Goal: Task Accomplishment & Management: Use online tool/utility

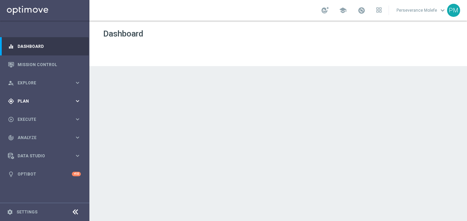
click at [42, 105] on div "gps_fixed Plan keyboard_arrow_right" at bounding box center [44, 101] width 89 height 18
click at [32, 133] on button "Templates keyboard_arrow_right" at bounding box center [49, 136] width 63 height 6
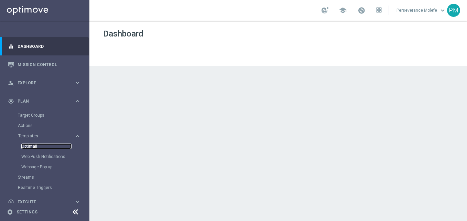
click at [32, 146] on link "Optimail" at bounding box center [46, 147] width 50 height 6
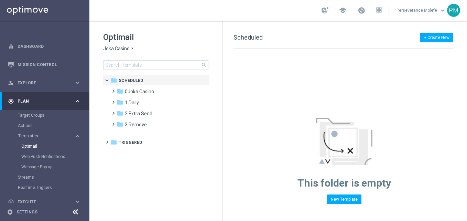
click at [125, 47] on span "Joka Casino" at bounding box center [116, 48] width 27 height 7
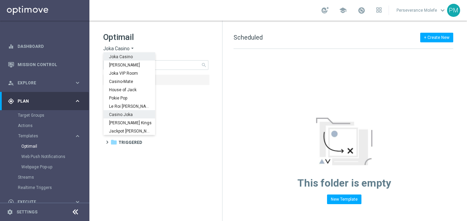
click at [0, 0] on span "Casino Joka" at bounding box center [0, 0] width 0 height 0
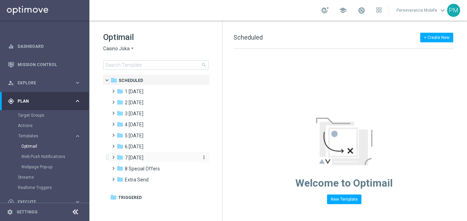
click at [150, 159] on div "folder 7 Monday" at bounding box center [156, 158] width 79 height 8
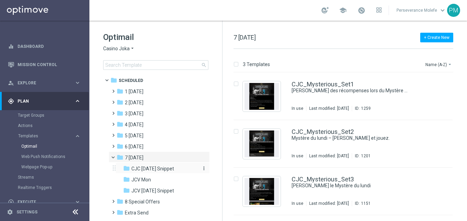
click at [165, 167] on span "CJC Monday Snippet" at bounding box center [152, 169] width 43 height 6
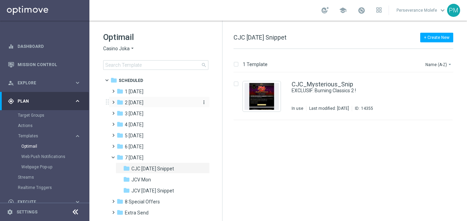
click at [144, 102] on span "2 [DATE]" at bounding box center [134, 102] width 19 height 6
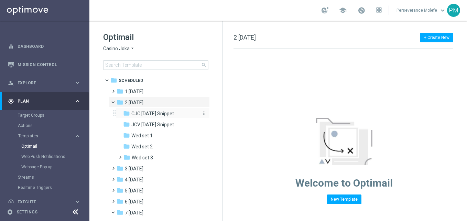
click at [158, 111] on span "CJC Wednesday Snippet" at bounding box center [152, 113] width 43 height 6
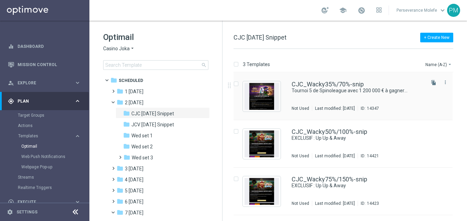
click at [313, 80] on div "CJC_Wacky35%/70%-snip Tournoi 5 de Spinoleague avec 1 200 000 € à gagner 💎 ! No…" at bounding box center [343, 96] width 219 height 47
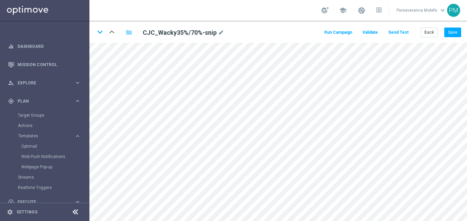
click at [80, 213] on div at bounding box center [75, 212] width 13 height 11
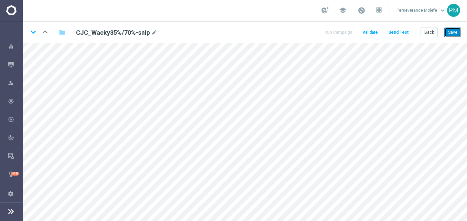
click at [452, 28] on button "Save" at bounding box center [453, 33] width 17 height 10
click at [455, 30] on button "Save" at bounding box center [453, 33] width 17 height 10
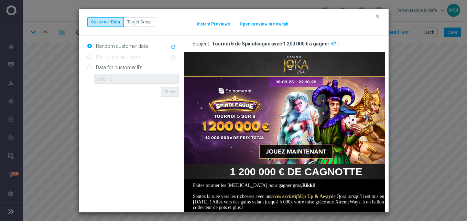
click at [264, 23] on button "Open preview in new tab" at bounding box center [264, 24] width 49 height 6
click at [381, 16] on button "clear" at bounding box center [378, 16] width 8 height 6
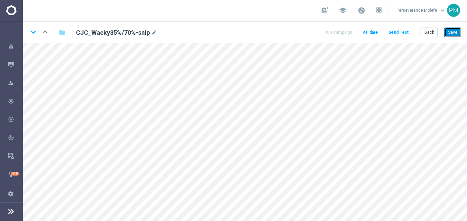
click at [449, 35] on button "Save" at bounding box center [453, 33] width 17 height 10
click at [435, 36] on button "Back" at bounding box center [429, 33] width 17 height 10
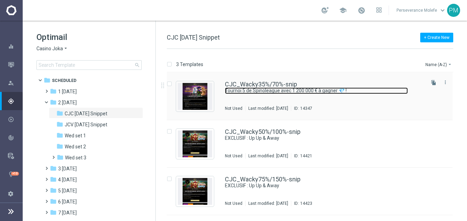
click at [253, 89] on link "Tournoi 5 de Spinoleague avec 1 200 000 € à gagner 💎 !" at bounding box center [316, 90] width 183 height 7
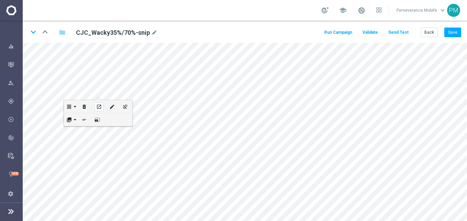
click at [103, 104] on div "open_in_new" at bounding box center [99, 106] width 10 height 9
click at [450, 31] on button "Save" at bounding box center [453, 33] width 17 height 10
click at [430, 34] on button "Back" at bounding box center [429, 33] width 17 height 10
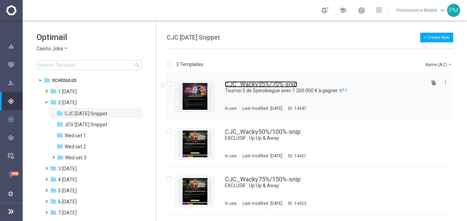
click at [225, 85] on link "CJC_Wacky35%/70%-snip" at bounding box center [261, 84] width 72 height 6
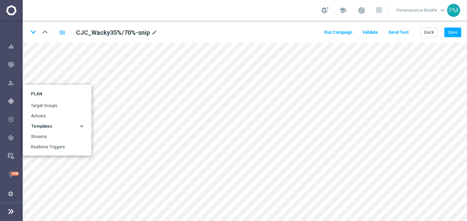
click at [10, 102] on icon "gps_fixed" at bounding box center [11, 101] width 6 height 6
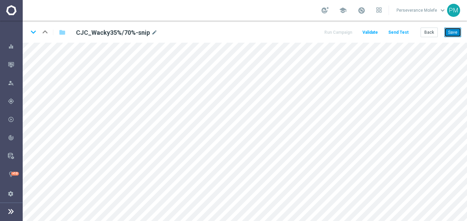
click at [455, 35] on button "Save" at bounding box center [453, 33] width 17 height 10
click at [430, 30] on button "Back" at bounding box center [429, 33] width 17 height 10
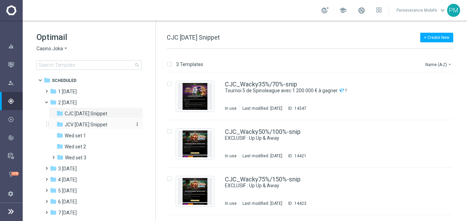
click at [122, 123] on div "folder JCV Wednesday Snippet" at bounding box center [92, 125] width 73 height 8
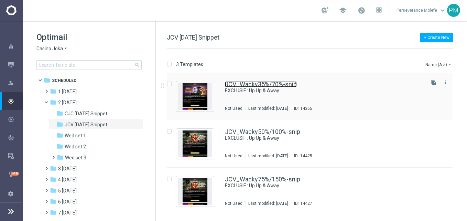
click at [276, 84] on link "JCV_Wacky35%/70%-snip" at bounding box center [261, 84] width 72 height 6
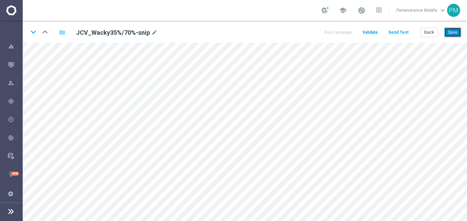
click at [453, 31] on button "Save" at bounding box center [453, 33] width 17 height 10
click at [426, 33] on button "Back" at bounding box center [429, 33] width 17 height 10
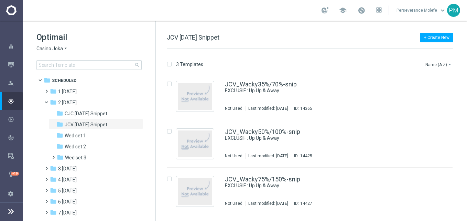
click at [56, 51] on span "Casino Joka" at bounding box center [49, 48] width 27 height 7
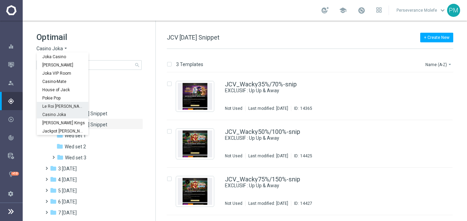
click at [58, 103] on div "Le Roi [PERSON_NAME]" at bounding box center [63, 106] width 52 height 8
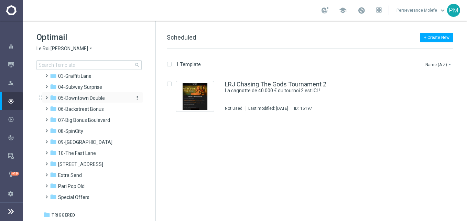
scroll to position [38, 0]
click at [88, 128] on div "folder 08-SpinCity" at bounding box center [89, 131] width 79 height 8
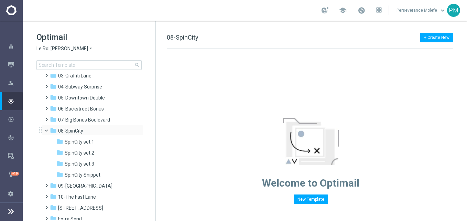
click at [49, 129] on span at bounding box center [49, 128] width 3 height 3
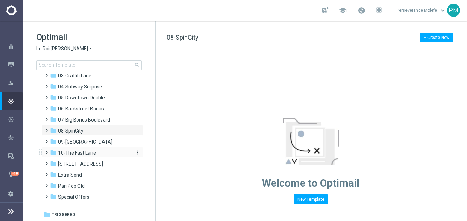
click at [73, 153] on span "10-The Fast Lane" at bounding box center [77, 153] width 38 height 6
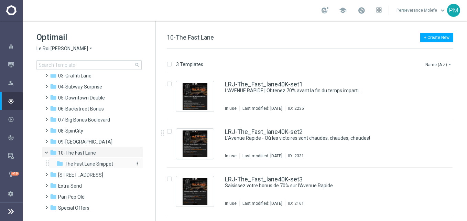
click at [102, 165] on span "The Fast Lane Snippet" at bounding box center [89, 164] width 49 height 6
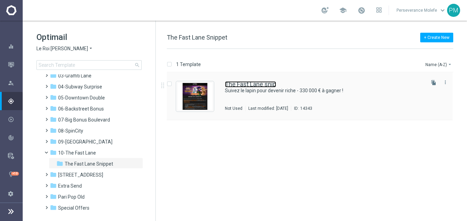
click at [259, 85] on link "The Fast Lane snip" at bounding box center [250, 84] width 51 height 6
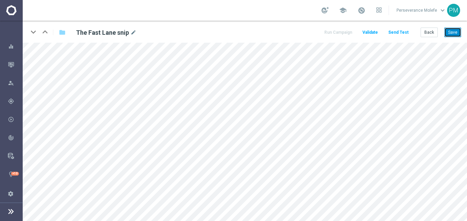
click at [447, 29] on button "Save" at bounding box center [453, 33] width 17 height 10
click at [447, 31] on button "Save" at bounding box center [453, 33] width 17 height 10
click at [427, 27] on div "keyboard_arrow_down keyboard_arrow_up folder The Fast Lane snip mode_edit Run C…" at bounding box center [245, 32] width 445 height 22
click at [426, 31] on button "Back" at bounding box center [429, 33] width 17 height 10
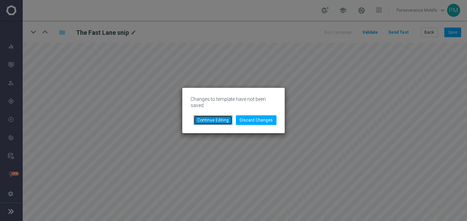
click at [219, 122] on button "Continue Editing" at bounding box center [213, 120] width 39 height 10
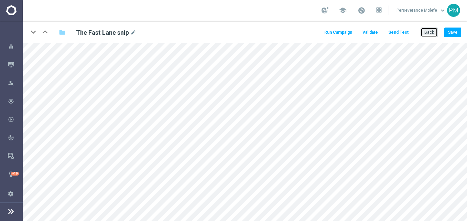
click at [432, 29] on button "Back" at bounding box center [429, 33] width 17 height 10
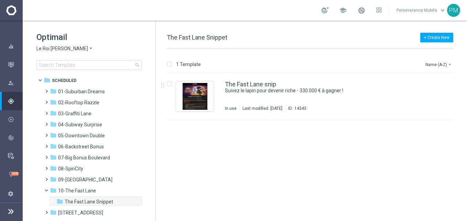
click at [60, 50] on span "Le Roi [PERSON_NAME]" at bounding box center [62, 48] width 52 height 7
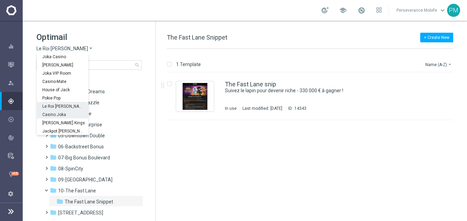
click at [0, 0] on span "Casino Joka" at bounding box center [0, 0] width 0 height 0
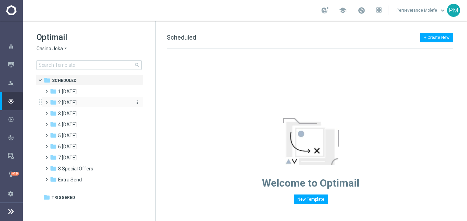
click at [77, 100] on span "2 Wednesday" at bounding box center [67, 102] width 19 height 6
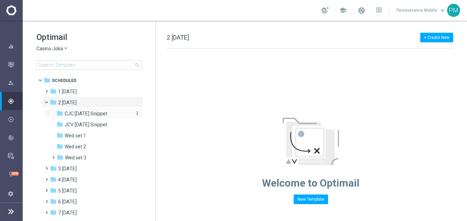
click at [107, 114] on span "CJC Wednesday Snippet" at bounding box center [86, 113] width 43 height 6
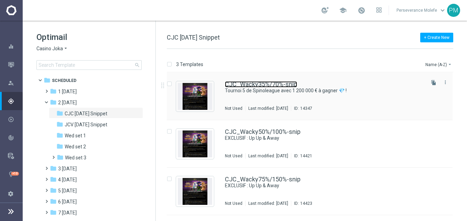
click at [247, 83] on link "CJC_Wacky35%/70%-snip" at bounding box center [261, 84] width 72 height 6
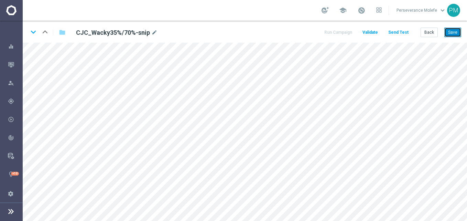
click at [453, 32] on button "Save" at bounding box center [453, 33] width 17 height 10
click at [426, 32] on button "Back" at bounding box center [429, 33] width 17 height 10
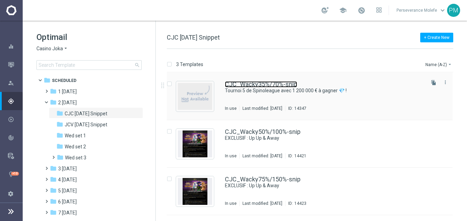
click at [249, 81] on link "CJC_Wacky35%/70%-snip" at bounding box center [261, 84] width 72 height 6
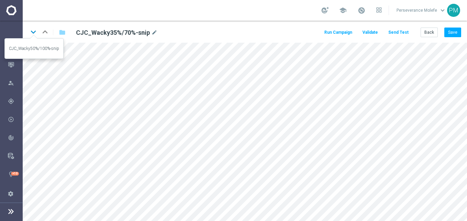
click at [34, 34] on icon "keyboard_arrow_down" at bounding box center [33, 32] width 10 height 10
click at [430, 32] on button "Back" at bounding box center [429, 33] width 17 height 10
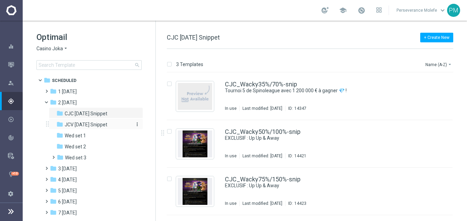
click at [118, 127] on div "folder JCV Wednesday Snippet" at bounding box center [92, 125] width 73 height 8
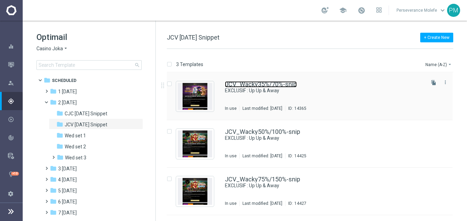
click at [265, 85] on link "JCV_Wacky35%/70%-snip" at bounding box center [261, 84] width 72 height 6
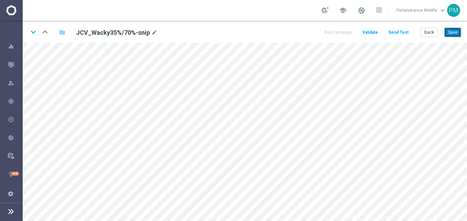
click at [460, 33] on button "Save" at bounding box center [453, 33] width 17 height 10
click at [431, 34] on button "Back" at bounding box center [429, 33] width 17 height 10
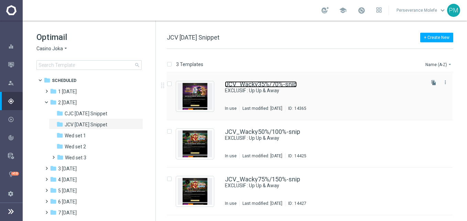
click at [250, 85] on link "JCV_Wacky35%/70%-snip" at bounding box center [261, 84] width 72 height 6
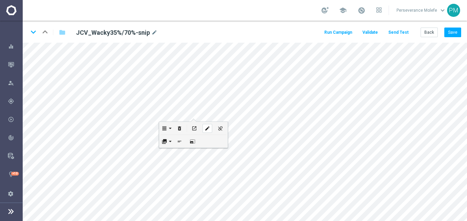
click at [205, 126] on icon "edit" at bounding box center [207, 129] width 5 height 6
click at [205, 164] on button "edit" at bounding box center [199, 163] width 13 height 13
type input "https://www.casinojokaclub.net/fr/promotions"
type input "page promo"
checkbox input "true"
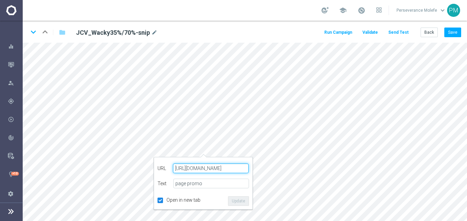
paste input "jokaclubvip.net/fr/login"
type input "https://www.jokaclubvip.net/fr/login"
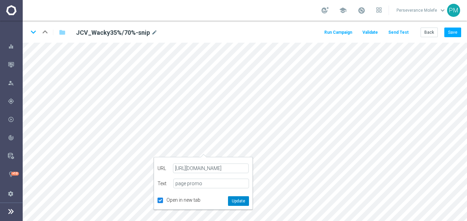
click at [239, 203] on button "Update" at bounding box center [238, 201] width 21 height 10
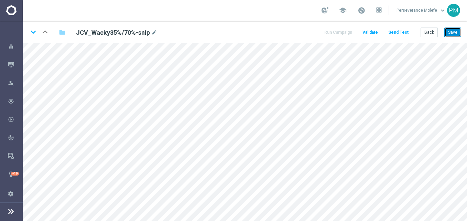
click at [453, 32] on button "Save" at bounding box center [453, 33] width 17 height 10
click at [461, 30] on button "Save" at bounding box center [453, 33] width 17 height 10
click at [430, 37] on button "Back" at bounding box center [429, 33] width 17 height 10
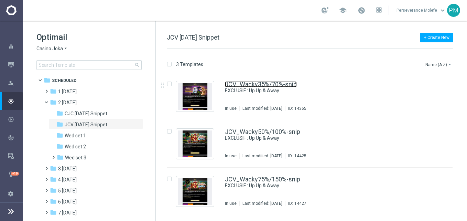
click at [249, 82] on link "JCV_Wacky35%/70%-snip" at bounding box center [261, 84] width 72 height 6
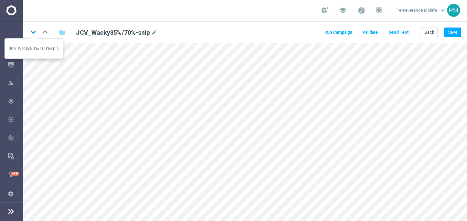
click at [33, 35] on icon "keyboard_arrow_down" at bounding box center [33, 32] width 10 height 10
click at [35, 35] on icon "keyboard_arrow_down" at bounding box center [33, 32] width 10 height 10
click at [427, 31] on button "Back" at bounding box center [429, 33] width 17 height 10
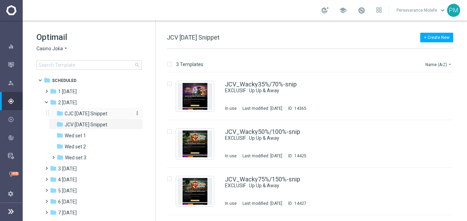
click at [91, 117] on div "folder CJC Wednesday Snippet" at bounding box center [92, 114] width 73 height 8
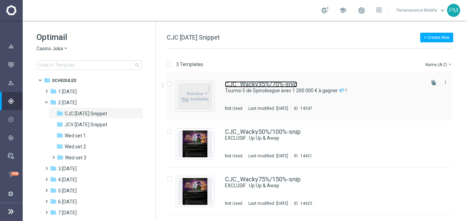
click at [255, 84] on link "CJC_Wacky35%/70%-snip" at bounding box center [261, 84] width 72 height 6
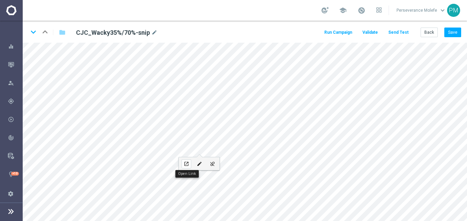
click at [189, 162] on icon "open_in_new" at bounding box center [186, 164] width 5 height 6
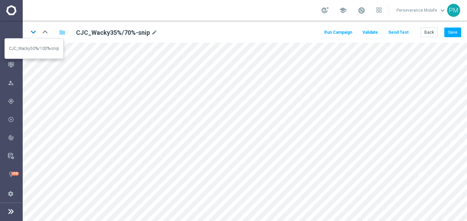
click at [33, 35] on icon "keyboard_arrow_down" at bounding box center [33, 32] width 10 height 10
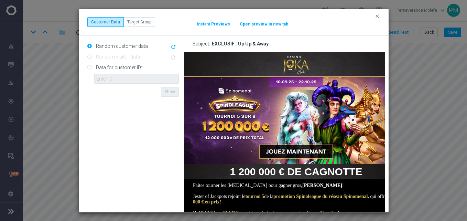
click at [263, 21] on button "Open preview in new tab" at bounding box center [264, 24] width 49 height 6
click at [378, 14] on icon "clear" at bounding box center [378, 16] width 6 height 6
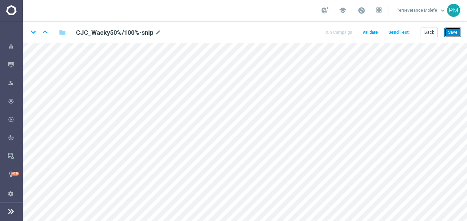
click at [458, 32] on button "Save" at bounding box center [453, 33] width 17 height 10
click at [32, 31] on icon "keyboard_arrow_down" at bounding box center [33, 32] width 10 height 10
click at [32, 31] on div "keyboard_arrow_down keyboard_arrow_up folder CJC_Wacky50%/100%-snip mode_edit R…" at bounding box center [245, 121] width 445 height 200
click at [456, 30] on button "Save" at bounding box center [453, 33] width 17 height 10
click at [424, 35] on button "Back" at bounding box center [429, 33] width 17 height 10
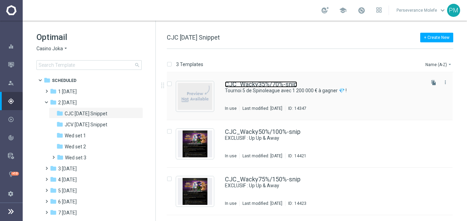
click at [249, 87] on link "CJC_Wacky35%/70%-snip" at bounding box center [261, 84] width 72 height 6
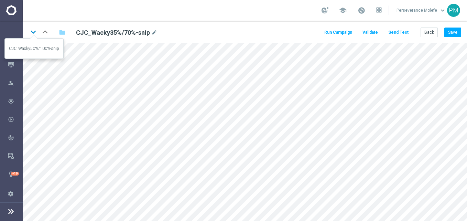
click at [32, 33] on icon "keyboard_arrow_down" at bounding box center [33, 32] width 10 height 10
click at [33, 31] on icon "keyboard_arrow_down" at bounding box center [33, 32] width 10 height 10
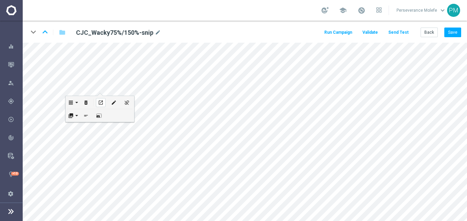
click at [100, 99] on div "open_in_new" at bounding box center [101, 102] width 10 height 9
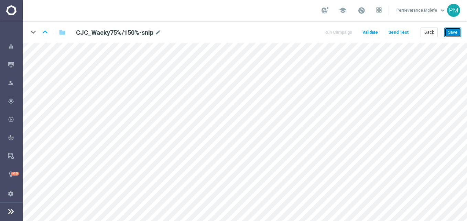
click at [456, 32] on button "Save" at bounding box center [453, 33] width 17 height 10
click at [428, 35] on button "Back" at bounding box center [429, 33] width 17 height 10
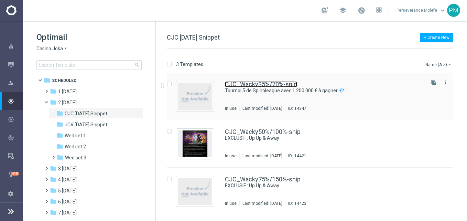
click at [245, 82] on link "CJC_Wacky35%/70%-snip" at bounding box center [261, 84] width 72 height 6
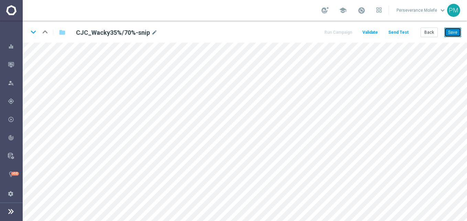
click at [447, 33] on button "Save" at bounding box center [453, 33] width 17 height 10
click at [432, 37] on button "Back" at bounding box center [429, 33] width 17 height 10
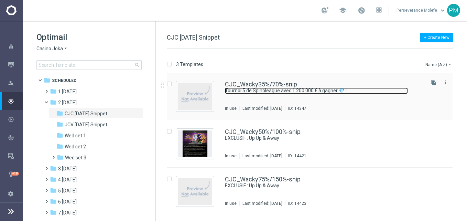
click at [272, 90] on link "Tournoi 5 de Spinoleague avec 1 200 000 € à gagner 💎 !" at bounding box center [316, 90] width 183 height 7
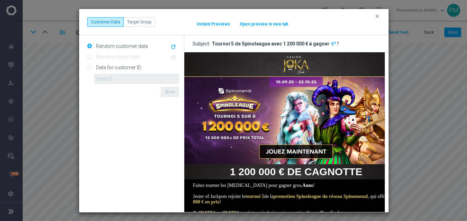
click at [267, 26] on button "Open preview in new tab" at bounding box center [264, 24] width 49 height 6
click at [383, 16] on div "clear Customer Data Target Group It might take a while... Instant Previews Open…" at bounding box center [234, 22] width 310 height 27
click at [374, 18] on button "clear" at bounding box center [378, 16] width 8 height 6
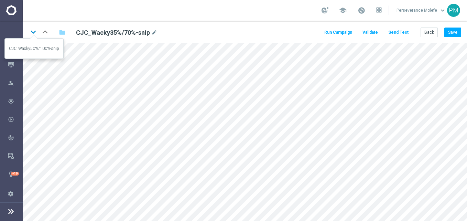
click at [36, 31] on icon "keyboard_arrow_down" at bounding box center [33, 32] width 10 height 10
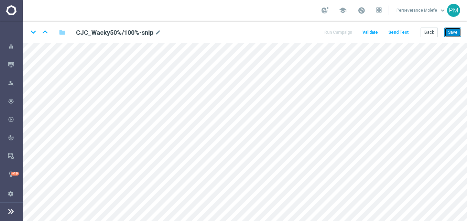
click at [454, 35] on button "Save" at bounding box center [453, 33] width 17 height 10
click at [37, 32] on icon "keyboard_arrow_down" at bounding box center [33, 32] width 10 height 10
click at [424, 32] on button "Back" at bounding box center [429, 33] width 17 height 10
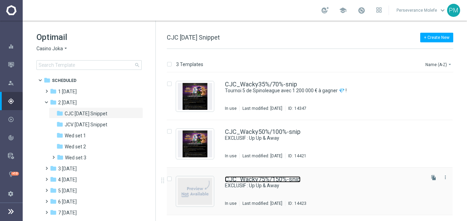
click at [266, 177] on link "CJC_Wacky75%/150%-snip" at bounding box center [263, 179] width 76 height 6
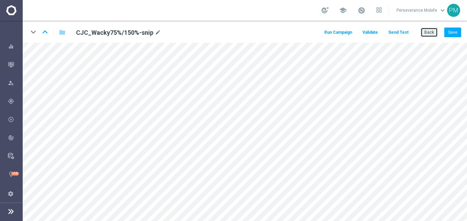
click at [432, 33] on button "Back" at bounding box center [429, 33] width 17 height 10
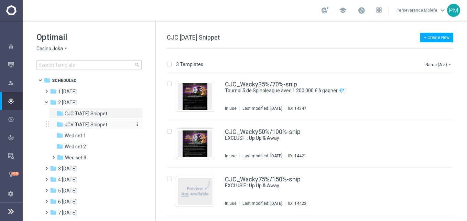
click at [107, 124] on span "JCV [DATE] Snippet" at bounding box center [86, 124] width 43 height 6
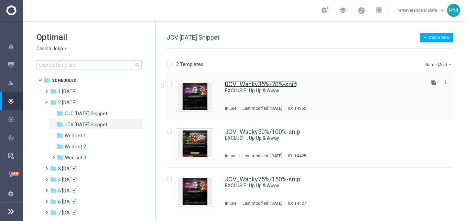
click at [253, 85] on link "JCV_Wacky35%/70%-snip" at bounding box center [261, 84] width 72 height 6
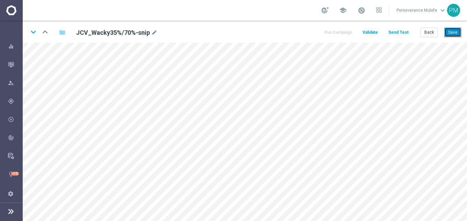
click at [451, 30] on button "Save" at bounding box center [453, 33] width 17 height 10
click at [30, 33] on icon "keyboard_arrow_down" at bounding box center [33, 32] width 10 height 10
click at [447, 30] on button "Save" at bounding box center [453, 33] width 17 height 10
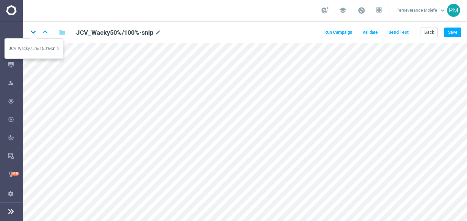
click at [32, 32] on icon "keyboard_arrow_down" at bounding box center [33, 32] width 10 height 10
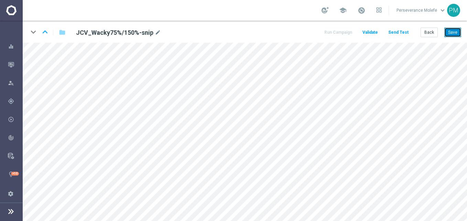
click at [459, 30] on button "Save" at bounding box center [453, 33] width 17 height 10
click at [47, 34] on icon "keyboard_arrow_up" at bounding box center [45, 32] width 10 height 10
click at [44, 32] on icon "keyboard_arrow_up" at bounding box center [45, 32] width 10 height 10
click at [428, 35] on button "Back" at bounding box center [429, 33] width 17 height 10
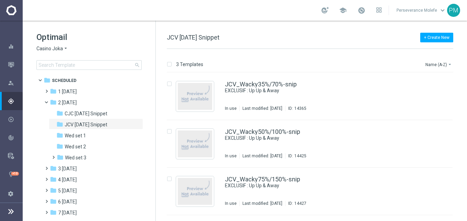
click at [58, 48] on span "Casino Joka" at bounding box center [49, 48] width 27 height 7
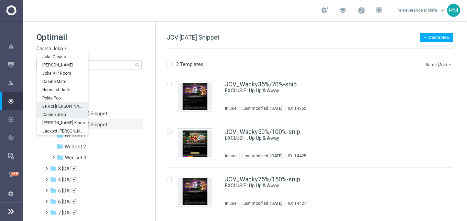
click at [0, 0] on span "Le Roi [PERSON_NAME]" at bounding box center [0, 0] width 0 height 0
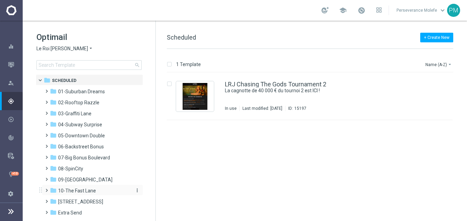
click at [84, 190] on span "10-The Fast Lane" at bounding box center [77, 191] width 38 height 6
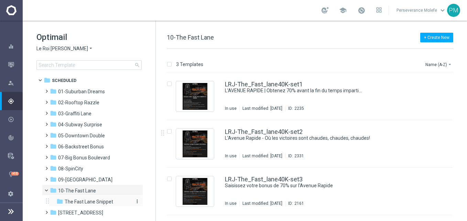
click at [99, 201] on span "The Fast Lane Snippet" at bounding box center [89, 202] width 49 height 6
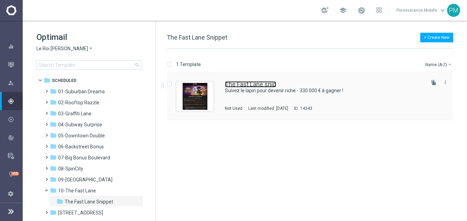
click at [250, 86] on link "The Fast Lane snip" at bounding box center [250, 84] width 51 height 6
click at [250, 86] on div "Optimail Le Roi [PERSON_NAME] × Le Roi [PERSON_NAME] search folder 1 Folder fol…" at bounding box center [245, 121] width 445 height 200
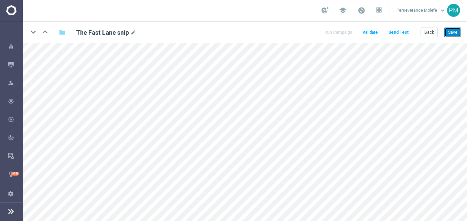
click at [451, 33] on button "Save" at bounding box center [453, 33] width 17 height 10
click at [435, 33] on button "Back" at bounding box center [429, 33] width 17 height 10
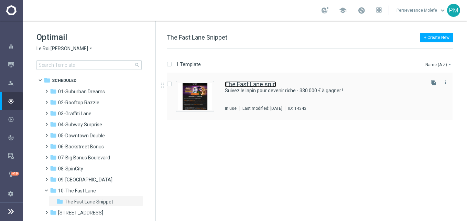
click at [249, 83] on link "The Fast Lane snip" at bounding box center [250, 84] width 51 height 6
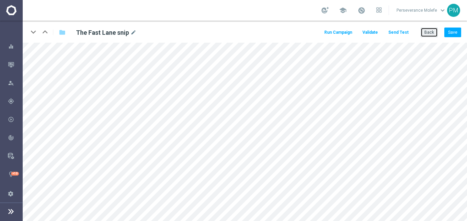
click at [430, 35] on button "Back" at bounding box center [429, 33] width 17 height 10
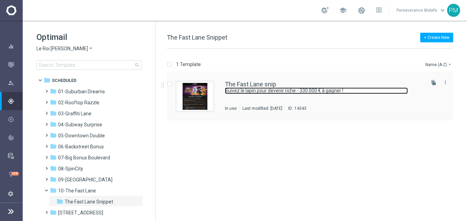
click at [242, 91] on link "Suivez le lapin pour devenir riche - 330 000 € à gagner !" at bounding box center [316, 90] width 183 height 7
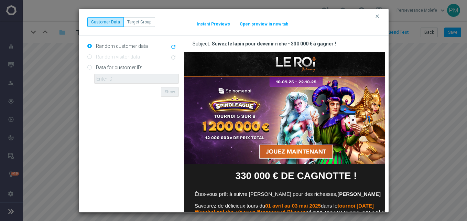
click at [259, 24] on button "Open preview in new tab" at bounding box center [264, 24] width 49 height 6
click at [382, 14] on button "clear" at bounding box center [378, 16] width 8 height 6
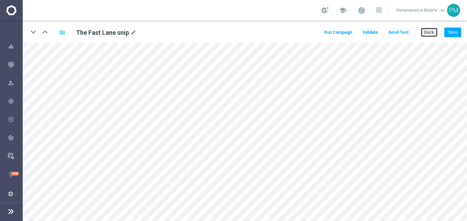
click at [435, 35] on button "Back" at bounding box center [429, 33] width 17 height 10
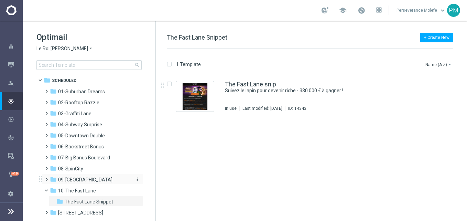
click at [93, 179] on span "09-[GEOGRAPHIC_DATA]" at bounding box center [85, 180] width 54 height 6
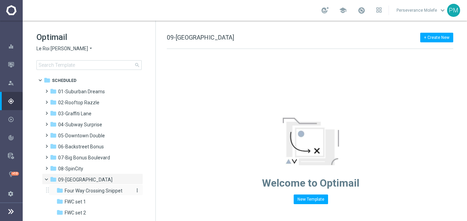
click at [97, 190] on span "Four Way Crossing Snippet" at bounding box center [94, 191] width 58 height 6
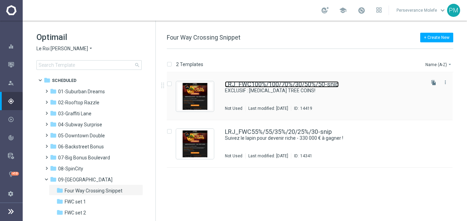
click at [254, 82] on link "LRJ_FWC100%/100/70%/30/50%/50-snip" at bounding box center [282, 84] width 114 height 6
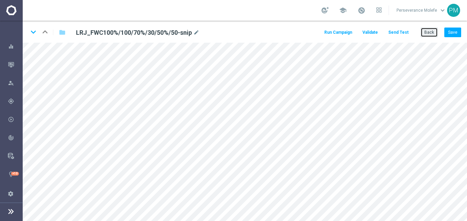
click at [433, 34] on button "Back" at bounding box center [429, 33] width 17 height 10
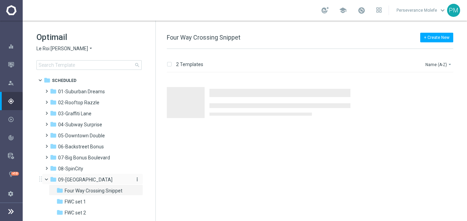
scroll to position [34, 0]
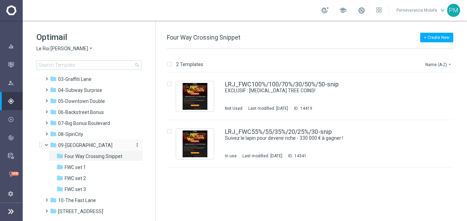
click at [92, 146] on span "09-[GEOGRAPHIC_DATA]" at bounding box center [85, 145] width 54 height 6
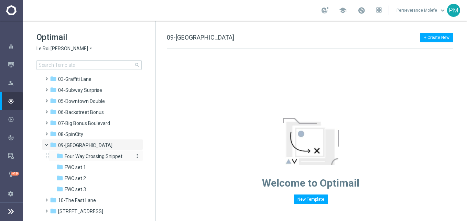
click at [98, 154] on span "Four Way Crossing Snippet" at bounding box center [94, 156] width 58 height 6
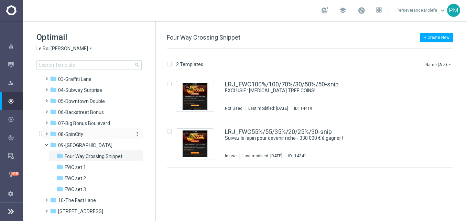
click at [95, 134] on div "folder 08-SpinCity" at bounding box center [89, 134] width 79 height 8
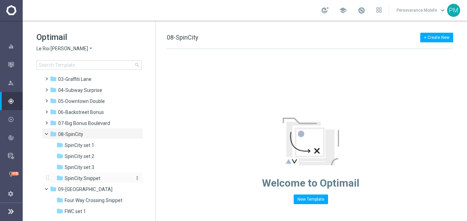
click at [89, 176] on span "SpinCity Snippet" at bounding box center [83, 178] width 36 height 6
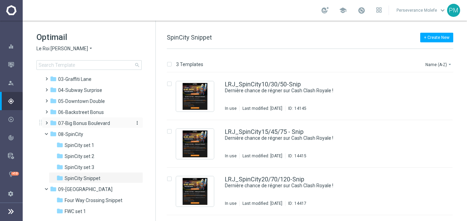
click at [103, 125] on span "07-Big Bonus Boulevard" at bounding box center [84, 123] width 52 height 6
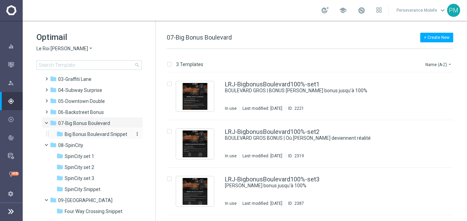
click at [106, 136] on span "Big Bonus Boulevard Snippet" at bounding box center [96, 134] width 63 height 6
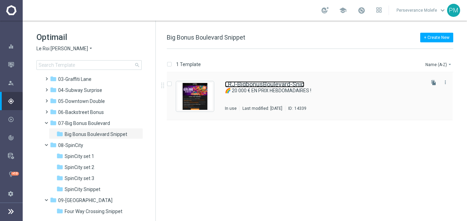
click at [239, 86] on link "LRJ-BigbonusBoulevard-Snip" at bounding box center [265, 84] width 80 height 6
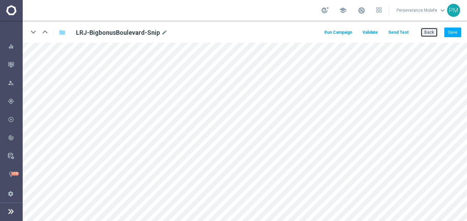
click at [428, 32] on button "Back" at bounding box center [429, 33] width 17 height 10
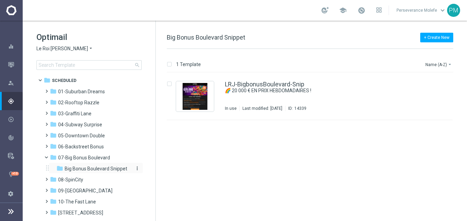
click at [94, 171] on span "Big Bonus Boulevard Snippet" at bounding box center [96, 169] width 63 height 6
click at [91, 178] on div "folder 08-SpinCity" at bounding box center [89, 180] width 79 height 8
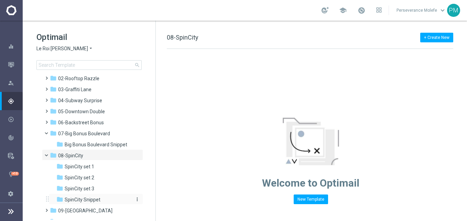
scroll to position [34, 0]
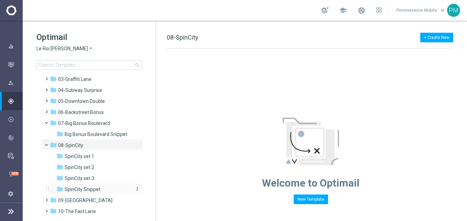
click at [94, 190] on span "SpinCity Snippet" at bounding box center [83, 189] width 36 height 6
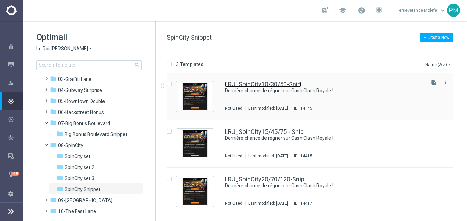
click at [248, 83] on link "LRJ_SpinCity10/30/50-Snip" at bounding box center [263, 84] width 76 height 6
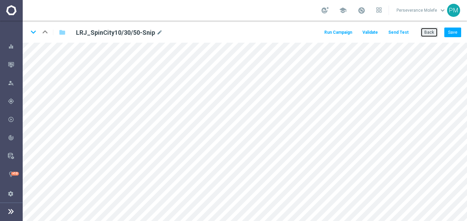
click at [426, 30] on button "Back" at bounding box center [429, 33] width 17 height 10
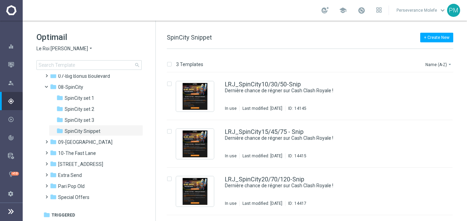
scroll to position [82, 0]
click at [84, 156] on div "folder 10-The Fast Lane" at bounding box center [89, 153] width 79 height 8
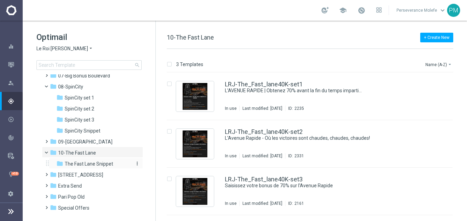
click at [101, 163] on span "The Fast Lane Snippet" at bounding box center [89, 164] width 49 height 6
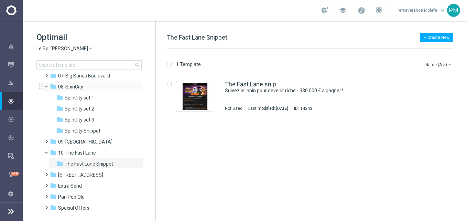
click at [48, 86] on span at bounding box center [49, 84] width 3 height 3
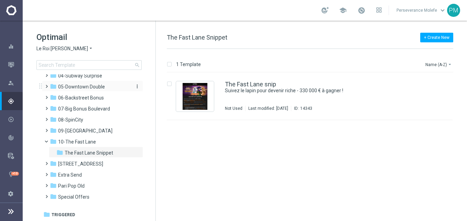
scroll to position [49, 0]
click at [229, 84] on link "The Fast Lane snip" at bounding box center [250, 84] width 51 height 6
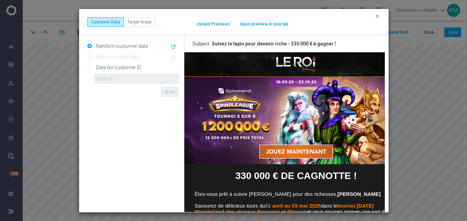
click at [254, 25] on button "Open preview in new tab" at bounding box center [264, 24] width 49 height 6
click at [377, 15] on icon "clear" at bounding box center [378, 16] width 6 height 6
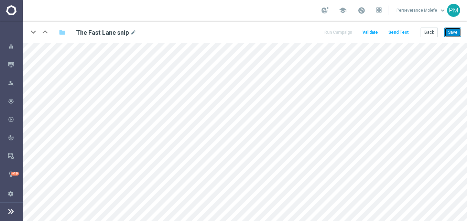
click at [448, 31] on button "Save" at bounding box center [453, 33] width 17 height 10
click at [456, 28] on button "Save" at bounding box center [453, 33] width 17 height 10
click at [430, 32] on button "Back" at bounding box center [429, 33] width 17 height 10
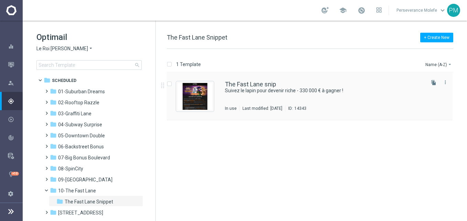
click at [219, 91] on div "The Fast Lane snip Suivez [PERSON_NAME] pour devenir riche - 330 000 € à gagner…" at bounding box center [310, 96] width 286 height 47
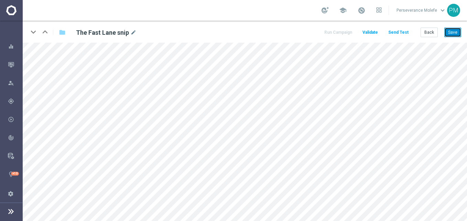
click at [457, 32] on button "Save" at bounding box center [453, 33] width 17 height 10
click at [425, 38] on div "keyboard_arrow_down keyboard_arrow_up folder The Fast Lane snip mode_edit Run C…" at bounding box center [245, 32] width 445 height 22
click at [430, 33] on button "Back" at bounding box center [429, 33] width 17 height 10
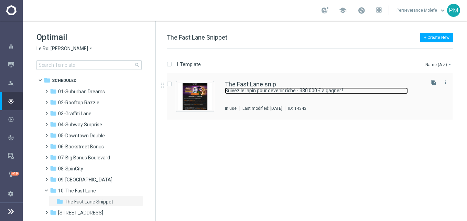
click at [245, 89] on link "Suivez le lapin pour devenir riche - 330 000 € à gagner !" at bounding box center [316, 90] width 183 height 7
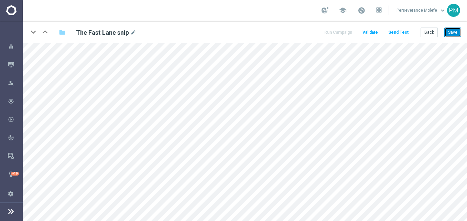
click at [459, 29] on button "Save" at bounding box center [453, 33] width 17 height 10
click at [435, 33] on button "Back" at bounding box center [429, 33] width 17 height 10
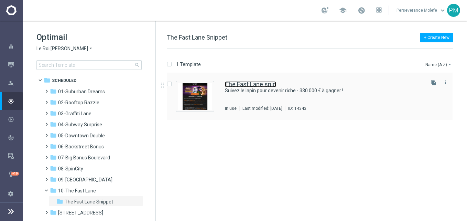
click at [251, 83] on link "The Fast Lane snip" at bounding box center [250, 84] width 51 height 6
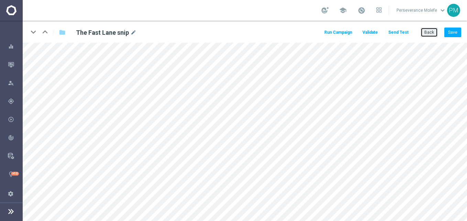
click at [437, 33] on button "Back" at bounding box center [429, 33] width 17 height 10
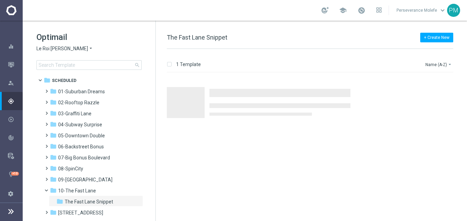
click at [61, 46] on span "Le Roi [PERSON_NAME]" at bounding box center [62, 48] width 52 height 7
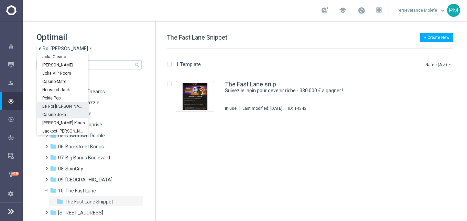
click at [0, 0] on span "Casino Joka" at bounding box center [0, 0] width 0 height 0
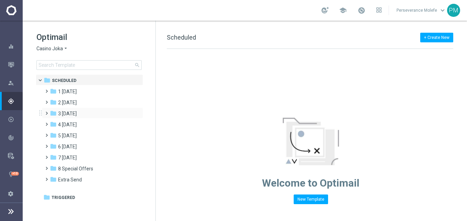
click at [92, 107] on div "folder 3 [DATE] more_vert" at bounding box center [92, 112] width 101 height 11
click at [95, 106] on div "folder 2 [DATE]" at bounding box center [89, 103] width 79 height 8
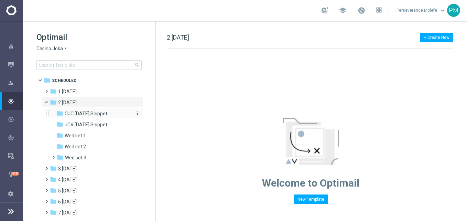
click at [107, 114] on span "CJC [DATE] Snippet" at bounding box center [86, 113] width 43 height 6
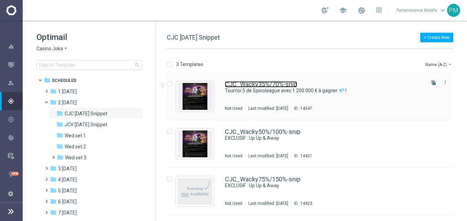
click at [263, 84] on link "CJC_Wacky35%/70%-snip" at bounding box center [261, 84] width 72 height 6
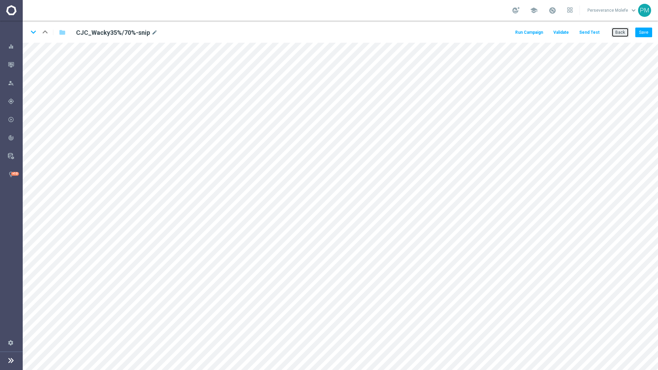
click at [467, 31] on button "Back" at bounding box center [620, 33] width 17 height 10
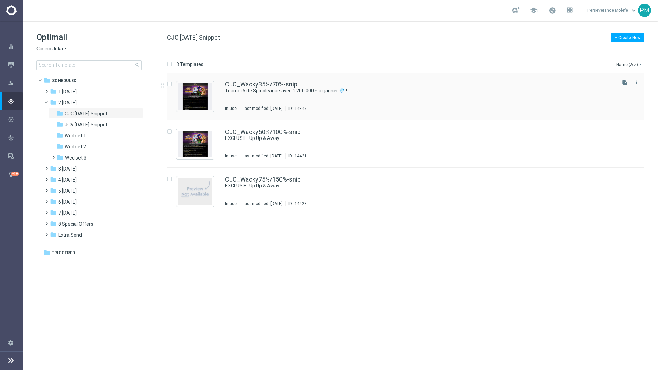
click at [258, 80] on div "CJC_Wacky35%/70%-snip Tournoi 5 de Spinoleague avec 1 200 000 € à gagner 💎 ! In…" at bounding box center [405, 96] width 477 height 47
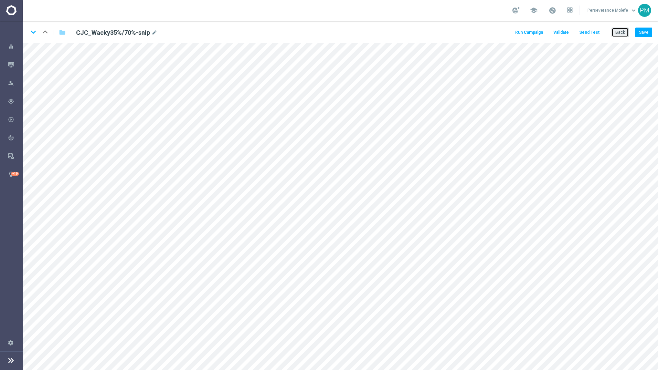
click at [467, 29] on button "Back" at bounding box center [620, 33] width 17 height 10
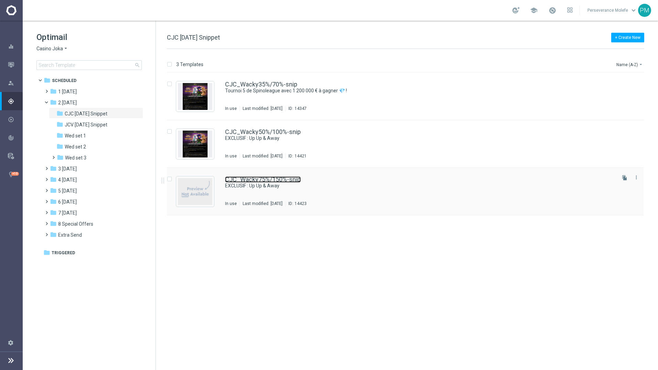
click at [281, 180] on link "CJC_Wacky75%/150%-snip" at bounding box center [263, 179] width 76 height 6
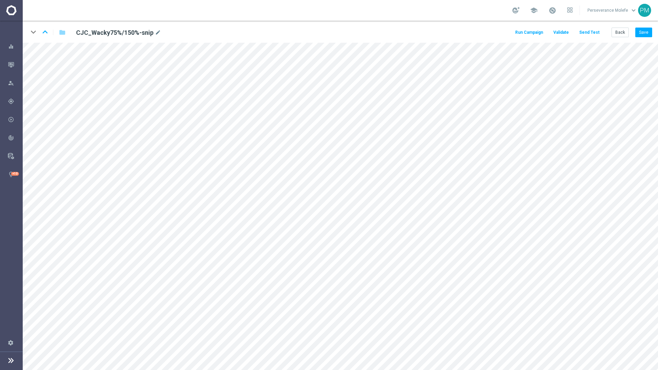
click at [467, 33] on div "Back Save" at bounding box center [632, 33] width 41 height 10
click at [467, 33] on button "Save" at bounding box center [643, 33] width 17 height 10
click at [467, 35] on button "Back" at bounding box center [620, 33] width 17 height 10
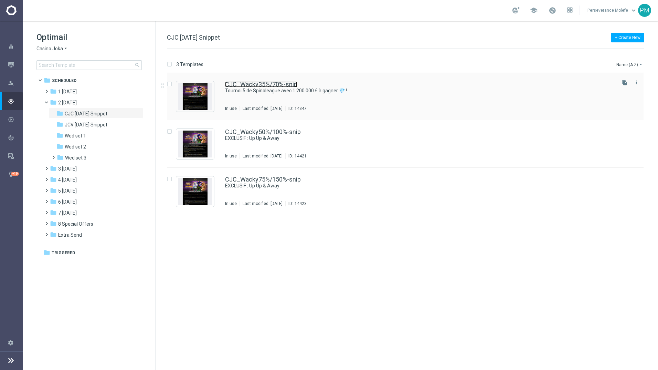
click at [247, 85] on link "CJC_Wacky35%/70%-snip" at bounding box center [261, 84] width 72 height 6
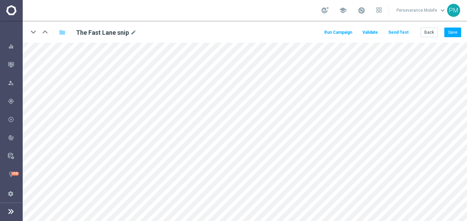
drag, startPoint x: 82, startPoint y: 17, endPoint x: 0, endPoint y: 19, distance: 82.3
click at [54, 19] on div "school Perseverance Molefe keyboard_arrow_down PM" at bounding box center [245, 10] width 445 height 21
click at [453, 30] on button "Save" at bounding box center [453, 33] width 17 height 10
click at [453, 31] on button "Save" at bounding box center [453, 33] width 17 height 10
click at [459, 36] on button "Save" at bounding box center [453, 33] width 17 height 10
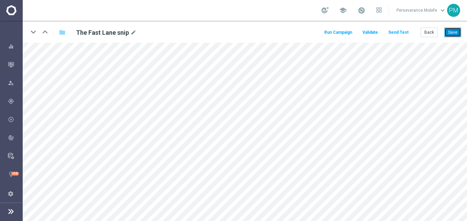
click at [459, 36] on button "Save" at bounding box center [453, 33] width 17 height 10
click at [448, 34] on button "Save" at bounding box center [453, 33] width 17 height 10
click at [434, 30] on button "Back" at bounding box center [429, 33] width 17 height 10
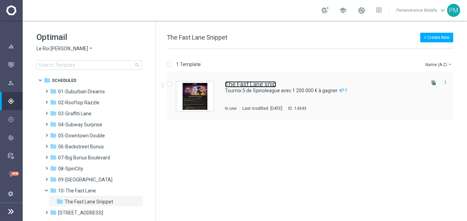
click at [251, 83] on link "The Fast Lane snip" at bounding box center [250, 84] width 51 height 6
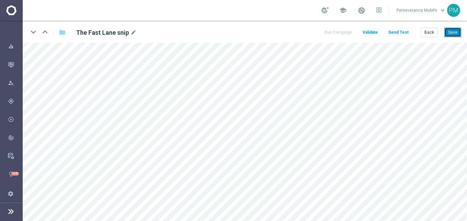
click at [453, 35] on button "Save" at bounding box center [453, 33] width 17 height 10
click at [435, 36] on button "Back" at bounding box center [429, 33] width 17 height 10
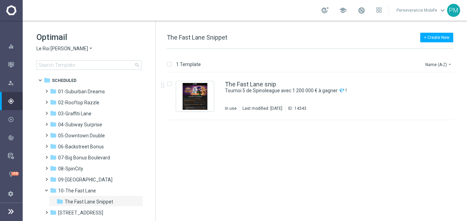
click at [61, 46] on span "Le Roi [PERSON_NAME]" at bounding box center [62, 48] width 52 height 7
click at [262, 73] on div "The Fast Lane snip Tournoi 5 de Spinoleague avec 1 200 000 € à gagner 💎 ! In us…" at bounding box center [310, 96] width 286 height 47
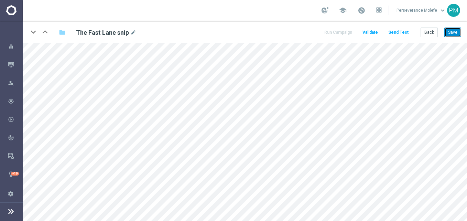
click at [447, 31] on button "Save" at bounding box center [453, 33] width 17 height 10
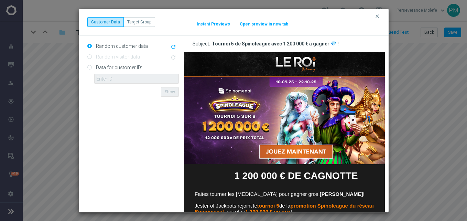
click at [269, 22] on button "Open preview in new tab" at bounding box center [264, 24] width 49 height 6
click at [375, 12] on div "clear Customer Data Target Group It might take a while... Instant Previews Open…" at bounding box center [234, 22] width 310 height 27
click at [377, 17] on icon "clear" at bounding box center [378, 16] width 6 height 6
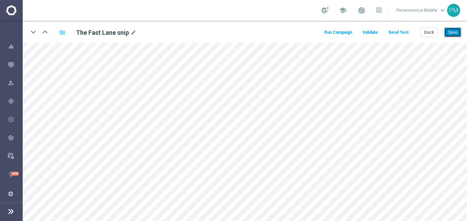
click at [450, 34] on button "Save" at bounding box center [453, 33] width 17 height 10
click at [398, 29] on button "Send Test" at bounding box center [399, 32] width 22 height 9
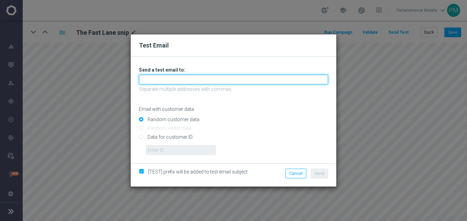
click at [233, 83] on input "text" at bounding box center [233, 80] width 189 height 10
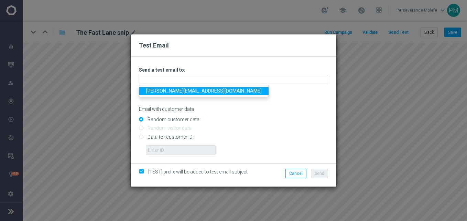
click at [197, 92] on link "Madeleine@viva-vision.net" at bounding box center [203, 91] width 129 height 8
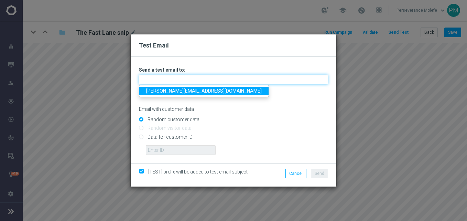
type input "Madeleine@viva-vision.net"
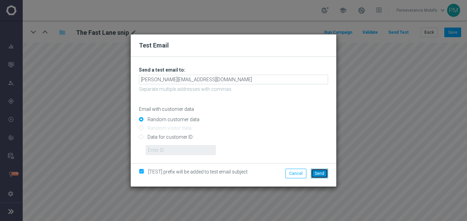
click at [323, 174] on span "Send" at bounding box center [320, 173] width 10 height 5
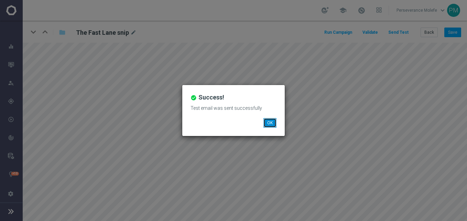
click at [269, 125] on button "OK" at bounding box center [270, 123] width 13 height 10
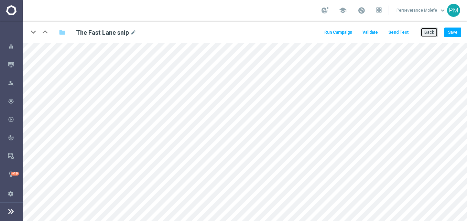
click at [430, 29] on button "Back" at bounding box center [429, 33] width 17 height 10
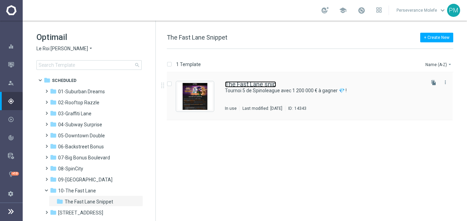
click at [241, 86] on link "The Fast Lane snip" at bounding box center [250, 84] width 51 height 6
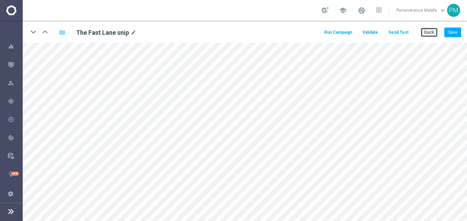
click at [425, 32] on button "Back" at bounding box center [429, 33] width 17 height 10
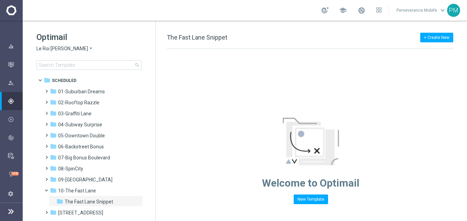
click at [64, 50] on span "Le Roi [PERSON_NAME]" at bounding box center [62, 48] width 52 height 7
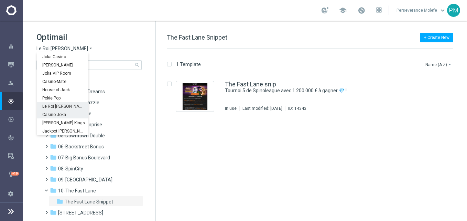
click at [0, 0] on span "Casino Joka" at bounding box center [0, 0] width 0 height 0
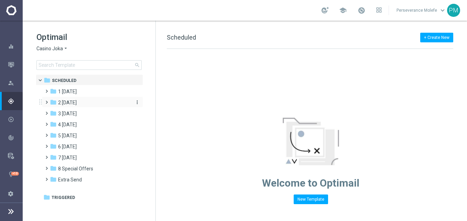
click at [93, 102] on div "folder 2 [DATE]" at bounding box center [89, 103] width 79 height 8
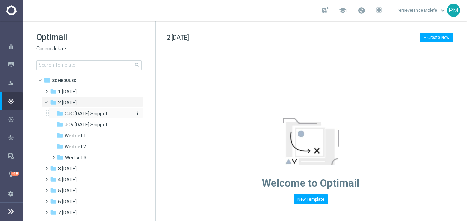
click at [102, 111] on span "CJC [DATE] Snippet" at bounding box center [86, 113] width 43 height 6
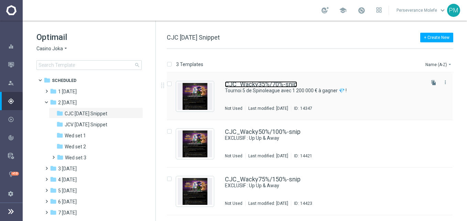
click at [251, 84] on link "CJC_Wacky35%/70%-snip" at bounding box center [261, 84] width 72 height 6
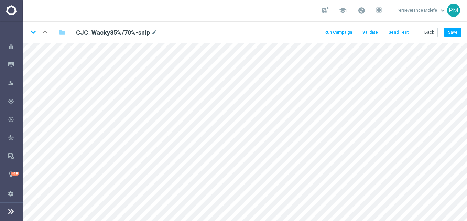
click at [399, 31] on button "Send Test" at bounding box center [399, 32] width 22 height 9
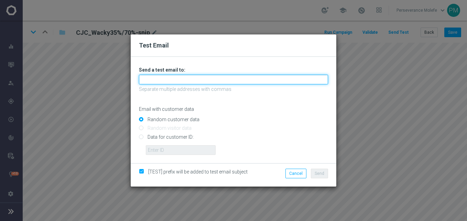
click at [254, 81] on input "text" at bounding box center [233, 80] width 189 height 10
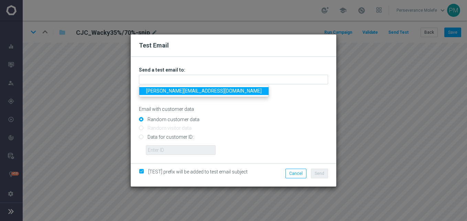
click at [166, 91] on link "Madeleine@viva-vision.net" at bounding box center [203, 91] width 129 height 8
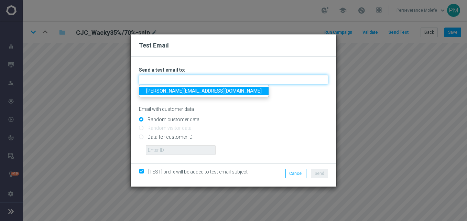
type input "Madeleine@viva-vision.net"
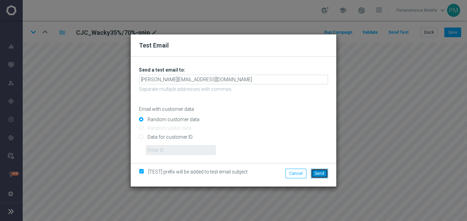
click at [323, 170] on button "Send" at bounding box center [319, 174] width 17 height 10
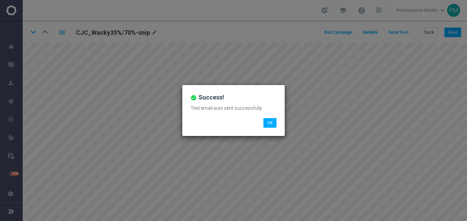
click at [263, 125] on li "OK" at bounding box center [270, 123] width 17 height 10
click at [269, 120] on button "OK" at bounding box center [270, 123] width 13 height 10
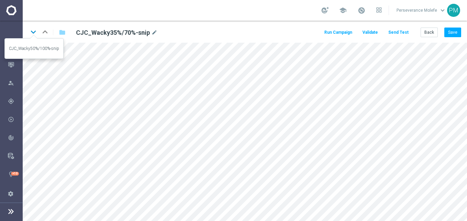
click at [34, 32] on icon "keyboard_arrow_down" at bounding box center [33, 32] width 10 height 10
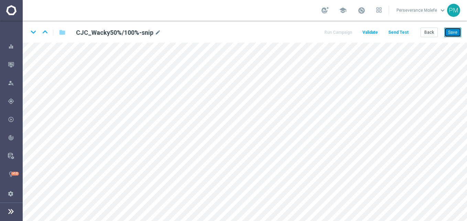
click at [452, 30] on button "Save" at bounding box center [453, 33] width 17 height 10
click at [35, 35] on icon "keyboard_arrow_down" at bounding box center [33, 32] width 10 height 10
click at [460, 31] on button "Save" at bounding box center [453, 33] width 17 height 10
click at [429, 29] on button "Back" at bounding box center [429, 33] width 17 height 10
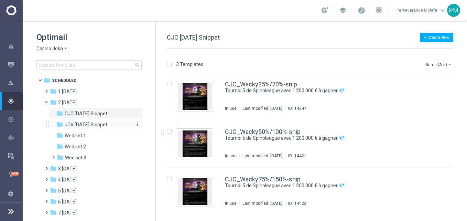
click at [96, 125] on span "JCV [DATE] Snippet" at bounding box center [86, 124] width 43 height 6
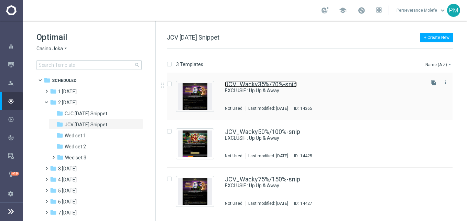
click at [286, 86] on link "JCV_Wacky35%/70%-snip" at bounding box center [261, 84] width 72 height 6
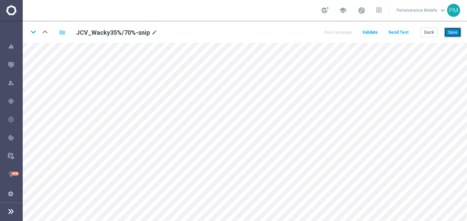
click at [448, 35] on button "Save" at bounding box center [453, 33] width 17 height 10
click at [33, 33] on icon "keyboard_arrow_down" at bounding box center [33, 32] width 10 height 10
click at [453, 36] on button "Save" at bounding box center [453, 33] width 17 height 10
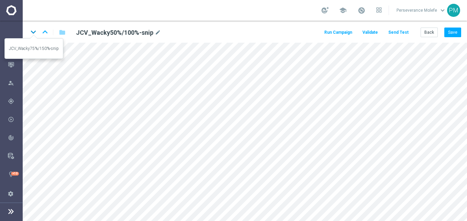
click at [32, 34] on icon "keyboard_arrow_down" at bounding box center [33, 32] width 10 height 10
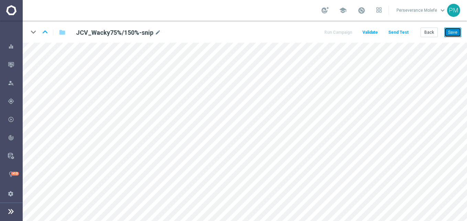
click at [449, 36] on button "Save" at bounding box center [453, 33] width 17 height 10
click at [431, 36] on button "Back" at bounding box center [429, 33] width 17 height 10
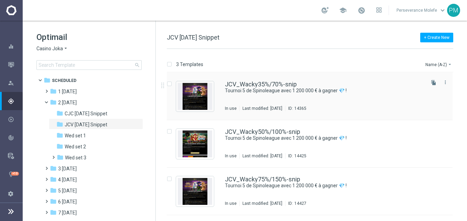
click at [288, 80] on div "JCV_Wacky35%/70%-snip Tournoi 5 de Spinoleague avec 1 200 000 € à gagner 💎 ! In…" at bounding box center [310, 96] width 286 height 47
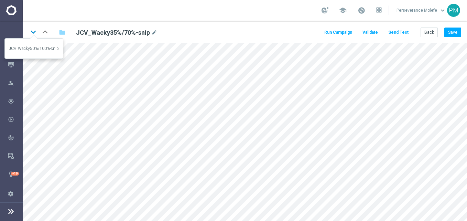
click at [30, 34] on icon "keyboard_arrow_down" at bounding box center [33, 32] width 10 height 10
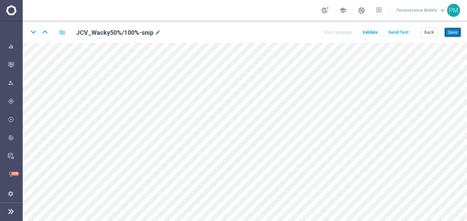
click at [450, 36] on button "Save" at bounding box center [453, 33] width 17 height 10
click at [33, 35] on icon "keyboard_arrow_down" at bounding box center [33, 32] width 10 height 10
click at [453, 32] on button "Save" at bounding box center [453, 33] width 17 height 10
click at [423, 33] on button "Back" at bounding box center [429, 33] width 17 height 10
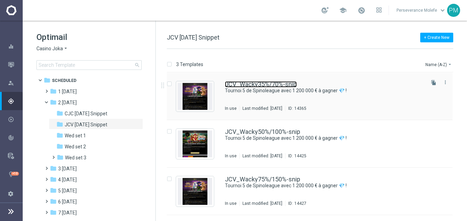
click at [243, 87] on link "JCV_Wacky35%/70%-snip" at bounding box center [261, 84] width 72 height 6
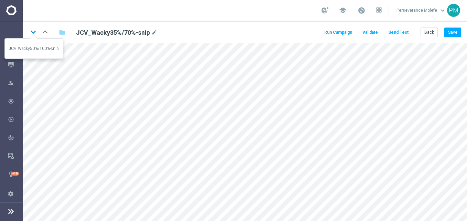
click at [30, 31] on icon "keyboard_arrow_down" at bounding box center [33, 32] width 10 height 10
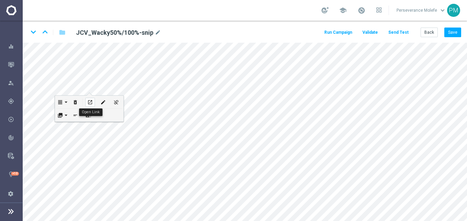
click at [88, 100] on icon "open_in_new" at bounding box center [89, 102] width 5 height 6
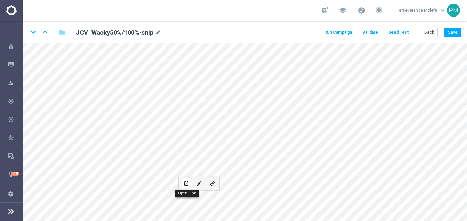
click at [187, 184] on icon "open_in_new" at bounding box center [186, 184] width 5 height 6
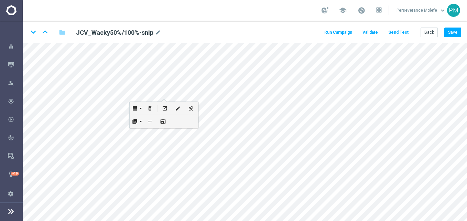
click at [406, 35] on button "Send Test" at bounding box center [399, 32] width 22 height 9
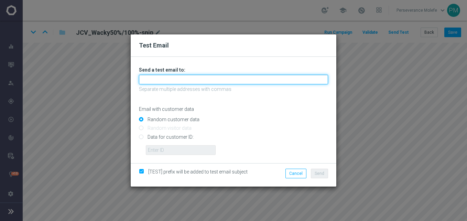
click at [205, 82] on input "text" at bounding box center [233, 80] width 189 height 10
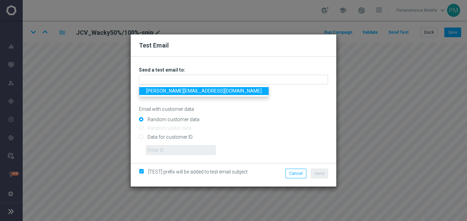
click at [183, 93] on link "Madeleine@viva-vision.net" at bounding box center [203, 91] width 129 height 8
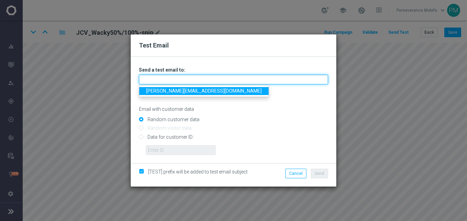
type input "Madeleine@viva-vision.net"
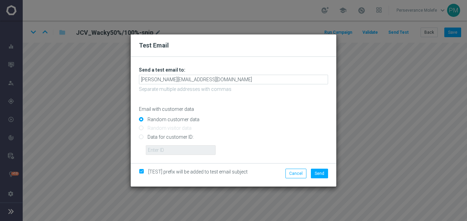
click at [330, 178] on li "Send" at bounding box center [319, 174] width 21 height 10
click at [321, 175] on span "Send" at bounding box center [320, 173] width 10 height 5
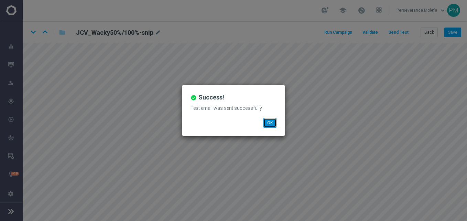
click at [273, 125] on button "OK" at bounding box center [270, 123] width 13 height 10
